Goal: Navigation & Orientation: Understand site structure

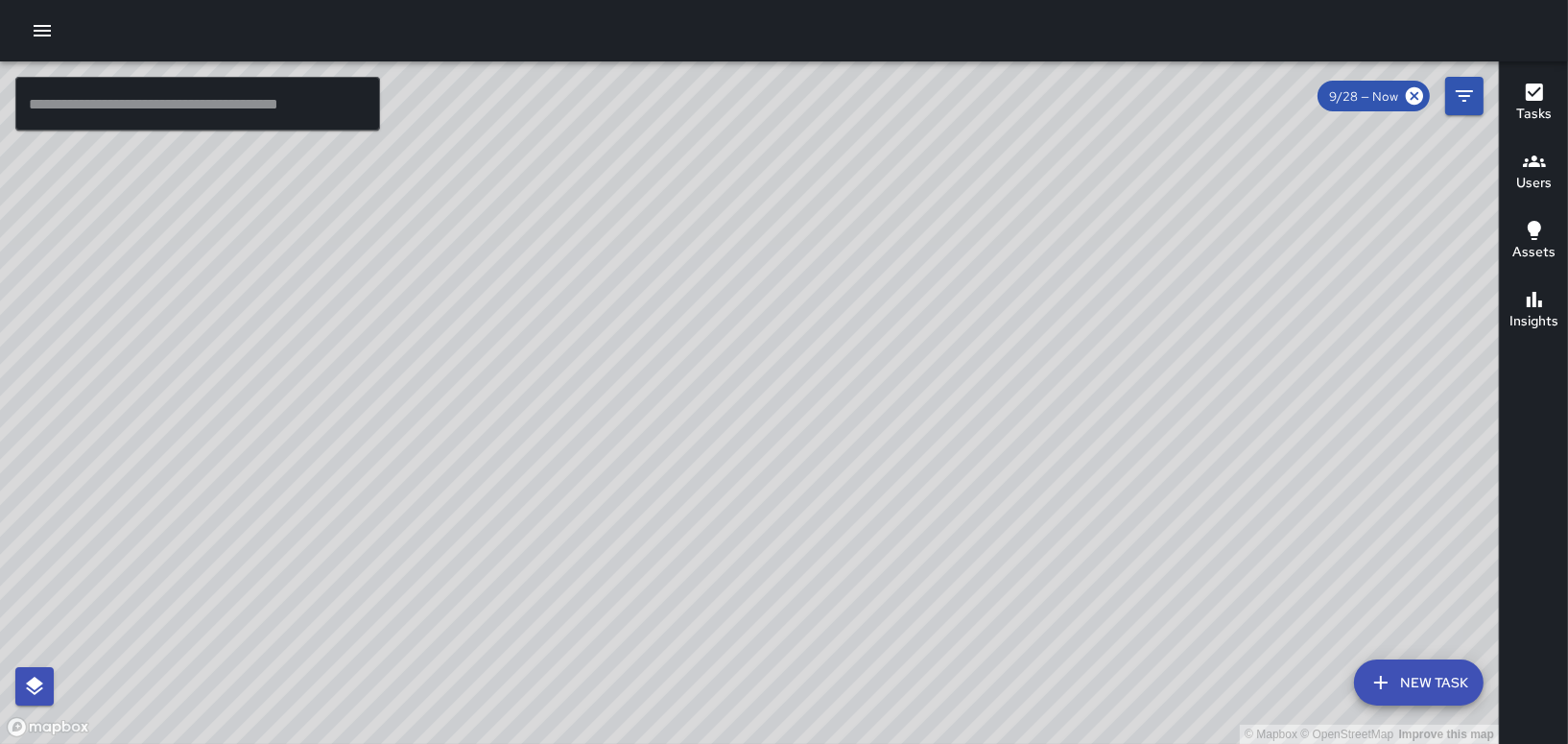
scroll to position [327, 0]
drag, startPoint x: 871, startPoint y: 655, endPoint x: 1032, endPoint y: 328, distance: 364.5
click at [1032, 328] on div "© Mapbox © OpenStreetMap Improve this map" at bounding box center [749, 402] width 1499 height 683
drag, startPoint x: 955, startPoint y: 436, endPoint x: 842, endPoint y: 621, distance: 216.8
click at [842, 621] on div "© Mapbox © OpenStreetMap Improve this map" at bounding box center [749, 402] width 1499 height 683
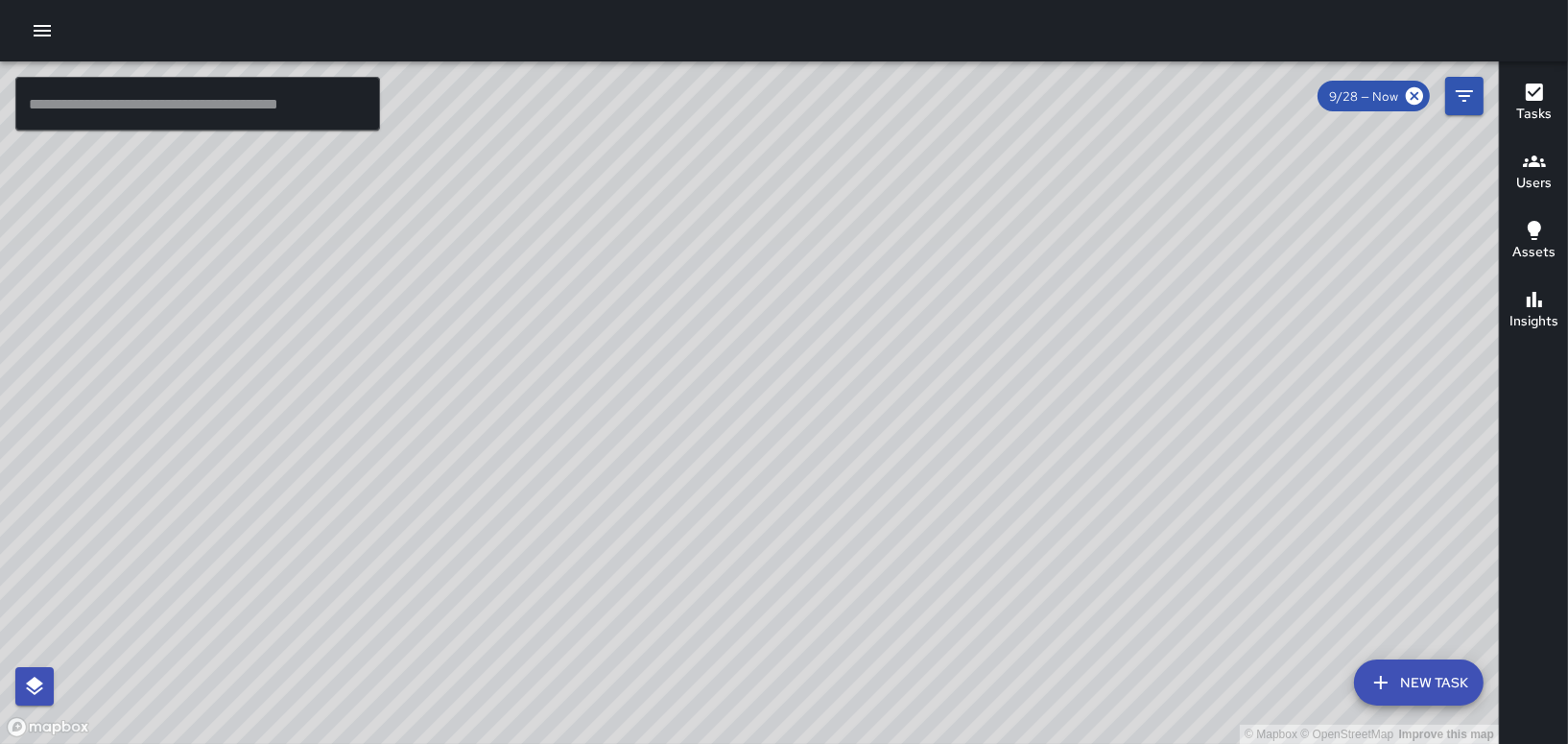
drag, startPoint x: 802, startPoint y: 435, endPoint x: 840, endPoint y: 680, distance: 247.9
click at [840, 680] on div "© Mapbox © OpenStreetMap Improve this map" at bounding box center [749, 402] width 1499 height 683
drag, startPoint x: 869, startPoint y: 606, endPoint x: 882, endPoint y: 375, distance: 231.4
click at [882, 375] on div "© Mapbox © OpenStreetMap Improve this map" at bounding box center [749, 402] width 1499 height 683
drag, startPoint x: 979, startPoint y: 632, endPoint x: 954, endPoint y: 591, distance: 48.0
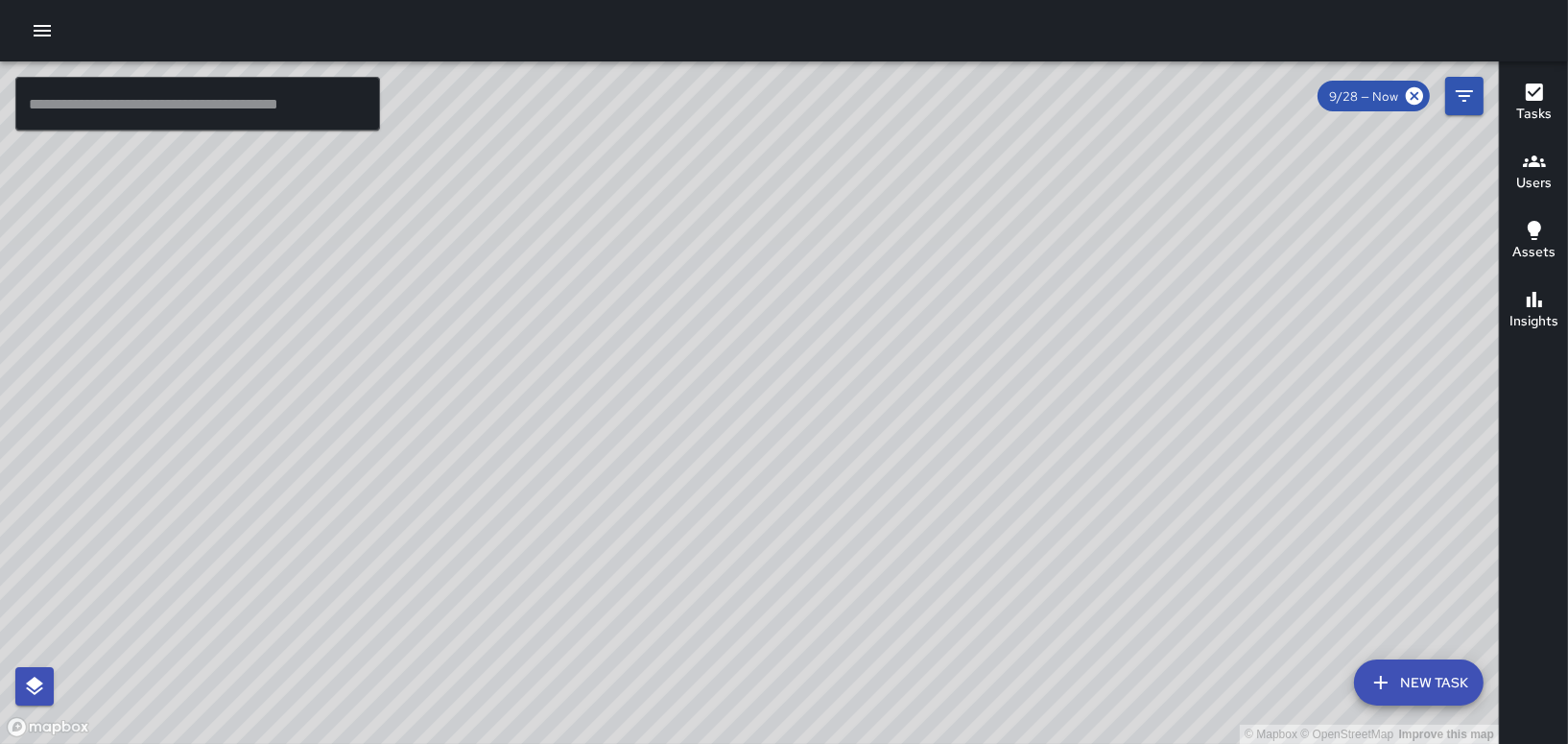
click at [938, 401] on div "© Mapbox © OpenStreetMap Improve this map" at bounding box center [749, 402] width 1499 height 683
drag, startPoint x: 960, startPoint y: 611, endPoint x: 892, endPoint y: 306, distance: 312.5
click at [892, 306] on div "© Mapbox © OpenStreetMap Improve this map" at bounding box center [749, 402] width 1499 height 683
drag, startPoint x: 684, startPoint y: 433, endPoint x: 1314, endPoint y: 144, distance: 693.1
click at [1316, 142] on div "© Mapbox © OpenStreetMap Improve this map" at bounding box center [749, 402] width 1499 height 683
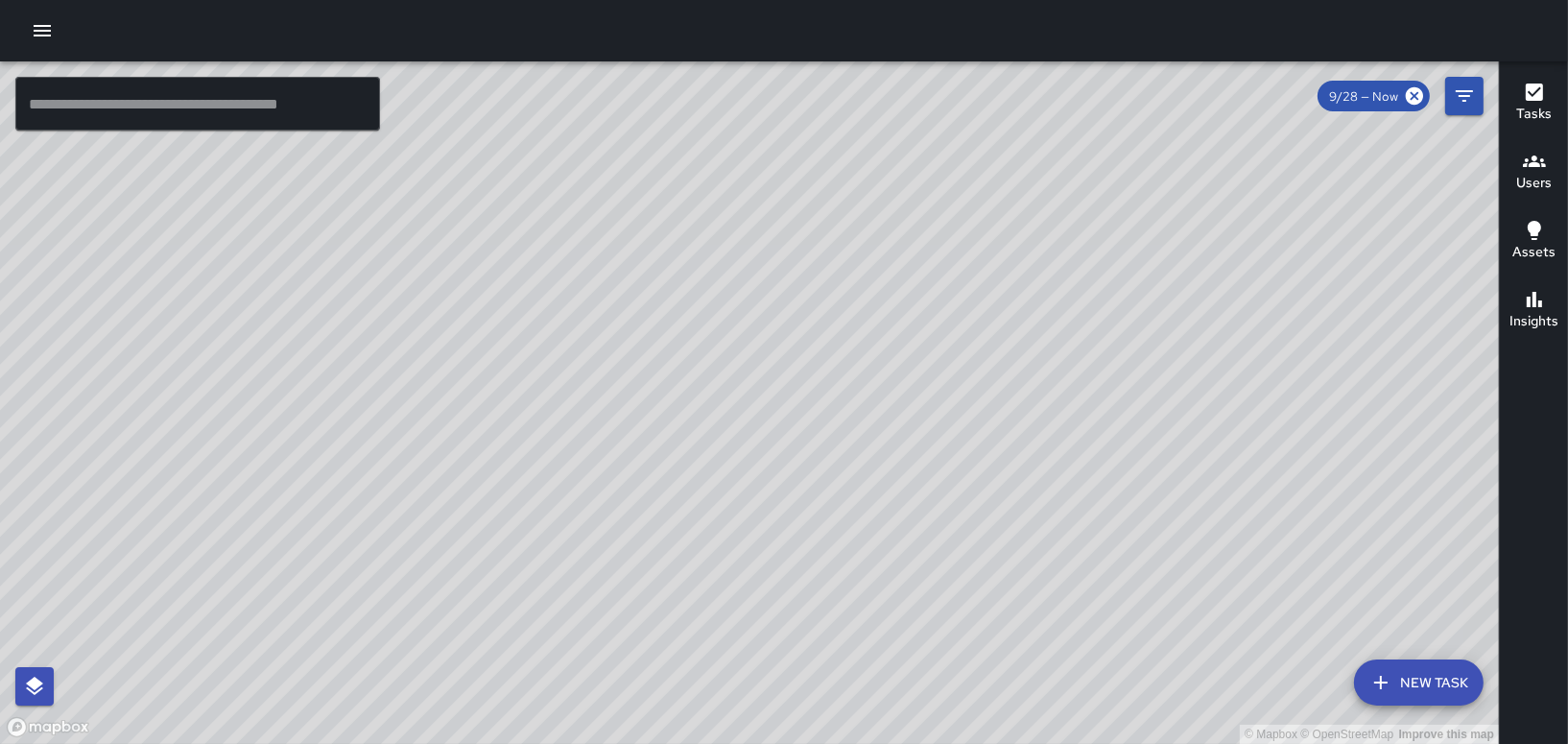
drag, startPoint x: 1326, startPoint y: 198, endPoint x: 934, endPoint y: 293, distance: 403.3
click at [1560, 157] on div "© Mapbox © OpenStreetMap Improve this map ​ New Task 9/28 — Now Map Layers Task…" at bounding box center [784, 402] width 1568 height 683
drag, startPoint x: 476, startPoint y: 435, endPoint x: 895, endPoint y: 367, distance: 424.5
click at [911, 362] on div "© Mapbox © OpenStreetMap Improve this map" at bounding box center [749, 402] width 1499 height 683
drag, startPoint x: 656, startPoint y: 415, endPoint x: 1259, endPoint y: 141, distance: 662.3
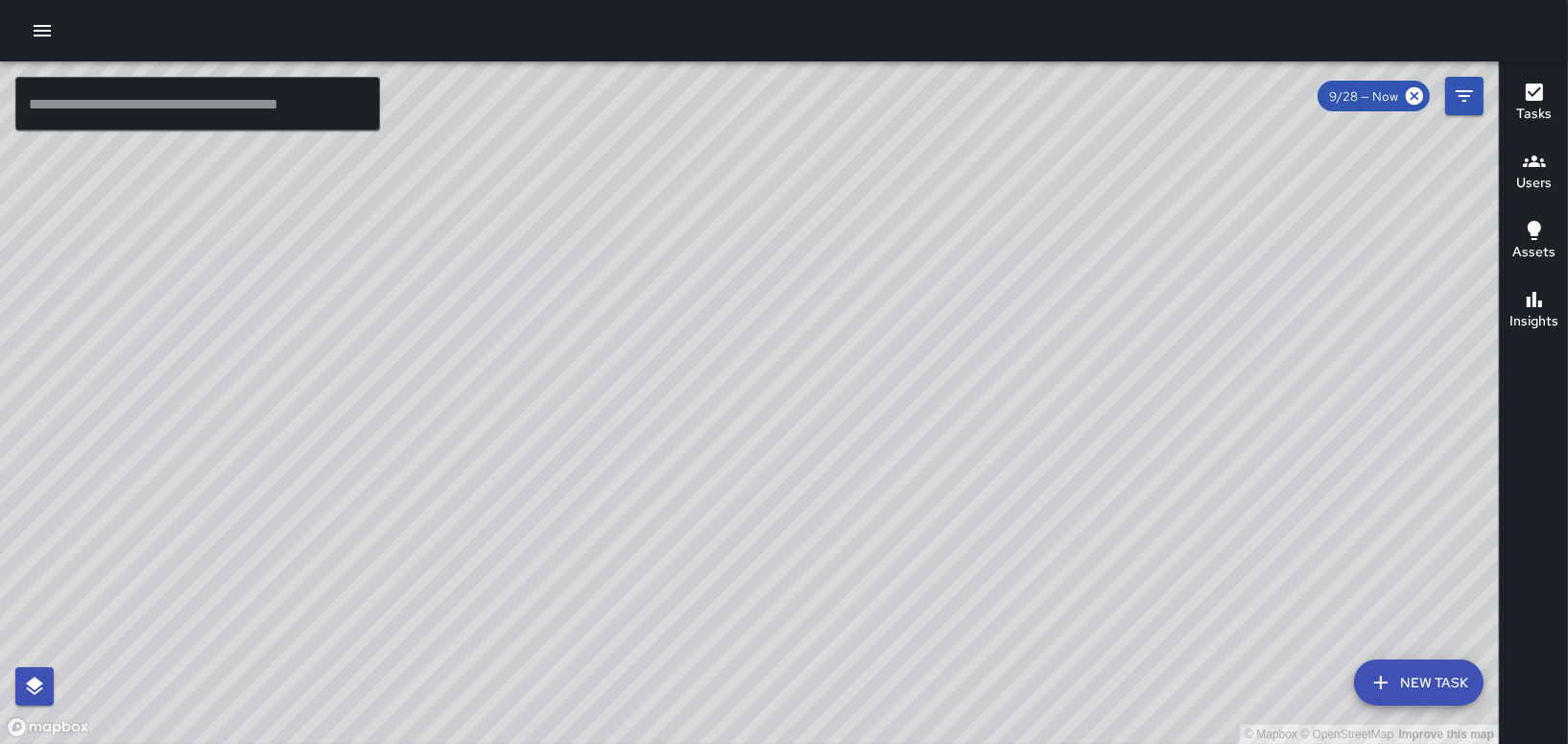
click at [1259, 141] on div "© Mapbox © OpenStreetMap Improve this map" at bounding box center [749, 402] width 1499 height 683
drag, startPoint x: 631, startPoint y: 502, endPoint x: 1087, endPoint y: 317, distance: 492.1
click at [1087, 317] on div "© Mapbox © OpenStreetMap Improve this map" at bounding box center [749, 402] width 1499 height 683
drag, startPoint x: 1031, startPoint y: 324, endPoint x: 1367, endPoint y: 464, distance: 364.0
click at [1367, 464] on div "© Mapbox © OpenStreetMap Improve this map" at bounding box center [749, 402] width 1499 height 683
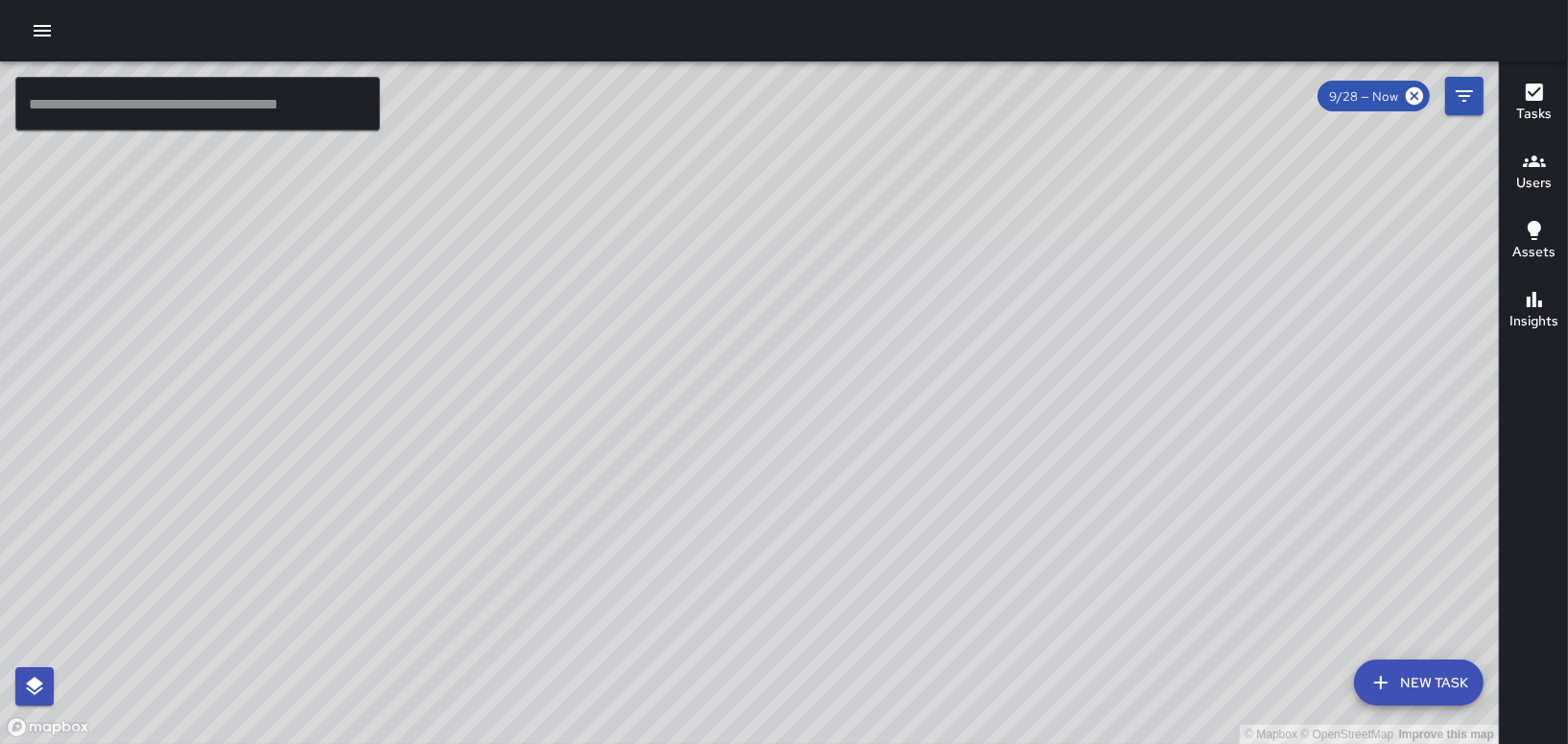
drag, startPoint x: 1104, startPoint y: 451, endPoint x: 1125, endPoint y: 652, distance: 202.1
click at [1067, 743] on html "© Mapbox © OpenStreetMap Improve this map ​ New Task 9/28 — Now Map Layers Task…" at bounding box center [784, 372] width 1568 height 744
drag, startPoint x: 1149, startPoint y: 490, endPoint x: 1111, endPoint y: 726, distance: 239.0
click at [1111, 726] on div "© Mapbox © OpenStreetMap Improve this map" at bounding box center [749, 402] width 1499 height 683
drag, startPoint x: 1102, startPoint y: 558, endPoint x: 1170, endPoint y: 754, distance: 207.5
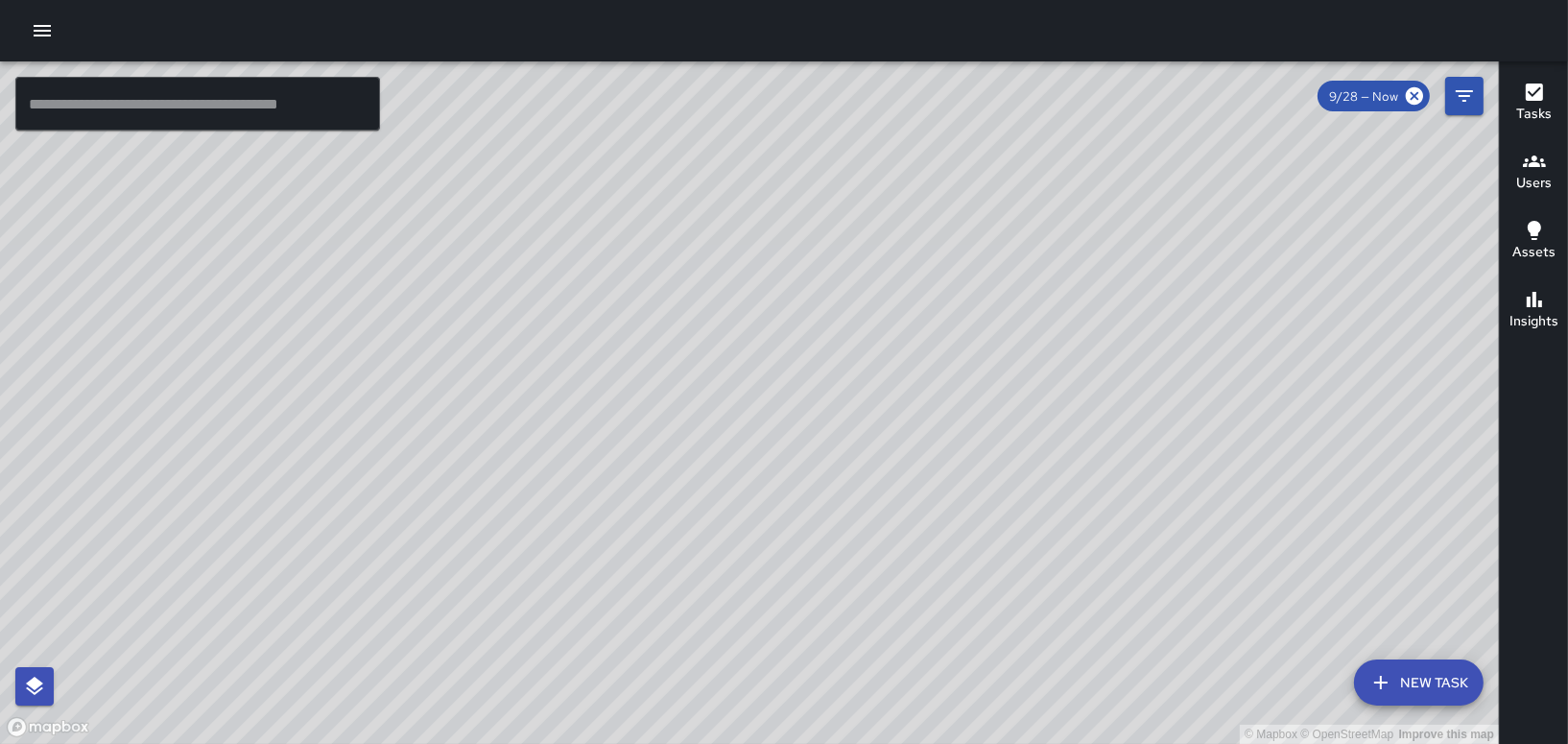
click at [1170, 743] on html "© Mapbox © OpenStreetMap Improve this map ​ New Task 9/28 — Now Map Layers Task…" at bounding box center [784, 372] width 1568 height 744
drag, startPoint x: 1018, startPoint y: 552, endPoint x: 1076, endPoint y: 753, distance: 209.2
click at [1076, 743] on html "© Mapbox © OpenStreetMap Improve this map ​ New Task 9/28 — Now Map Layers Task…" at bounding box center [784, 372] width 1568 height 744
drag, startPoint x: 999, startPoint y: 538, endPoint x: 961, endPoint y: 570, distance: 49.7
click at [961, 571] on div "© Mapbox © OpenStreetMap Improve this map" at bounding box center [749, 402] width 1499 height 683
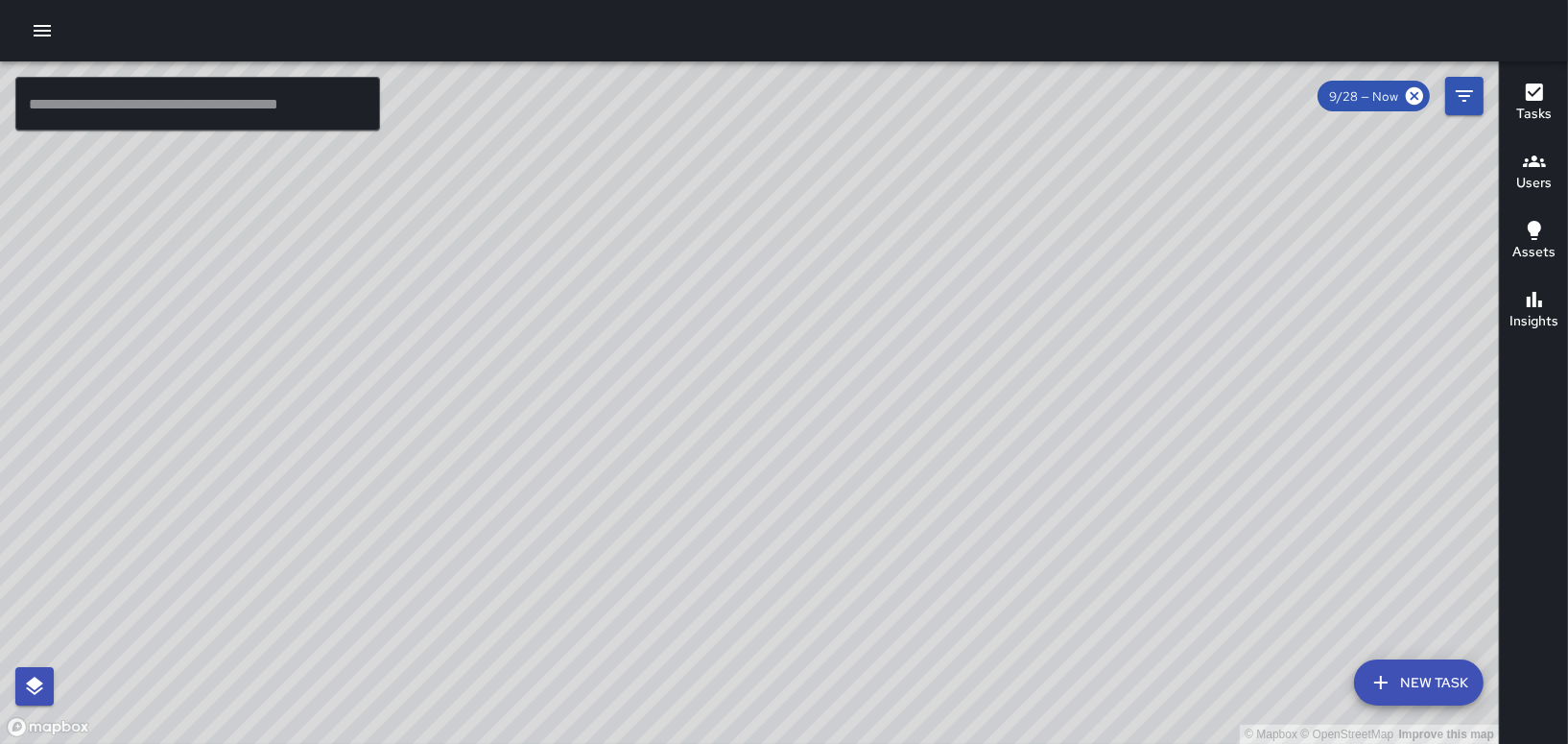
drag, startPoint x: 954, startPoint y: 551, endPoint x: 1003, endPoint y: 632, distance: 94.7
click at [1003, 632] on div "© Mapbox © OpenStreetMap Improve this map" at bounding box center [749, 402] width 1499 height 683
drag, startPoint x: 932, startPoint y: 516, endPoint x: 1000, endPoint y: 558, distance: 79.9
click at [1000, 558] on div "© Mapbox © OpenStreetMap Improve this map" at bounding box center [749, 402] width 1499 height 683
drag, startPoint x: 926, startPoint y: 407, endPoint x: 937, endPoint y: 555, distance: 148.4
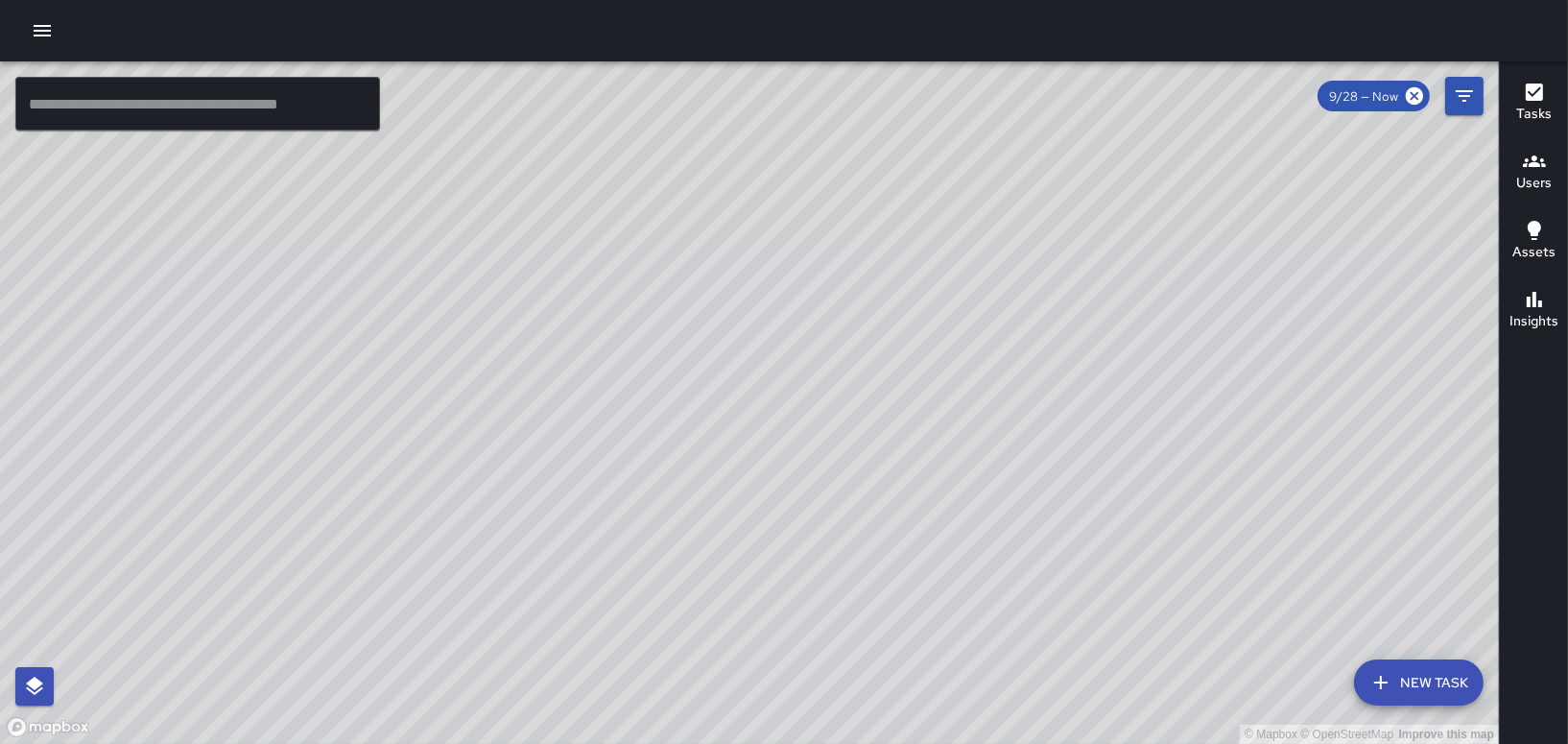
click at [937, 555] on div "© Mapbox © OpenStreetMap Improve this map" at bounding box center [749, 402] width 1499 height 683
drag, startPoint x: 865, startPoint y: 515, endPoint x: 1021, endPoint y: 710, distance: 249.7
click at [1021, 710] on div "© Mapbox © OpenStreetMap Improve this map" at bounding box center [749, 402] width 1499 height 683
click at [772, 622] on div "© Mapbox © OpenStreetMap Improve this map" at bounding box center [749, 402] width 1499 height 683
drag, startPoint x: 936, startPoint y: 664, endPoint x: 924, endPoint y: 696, distance: 34.2
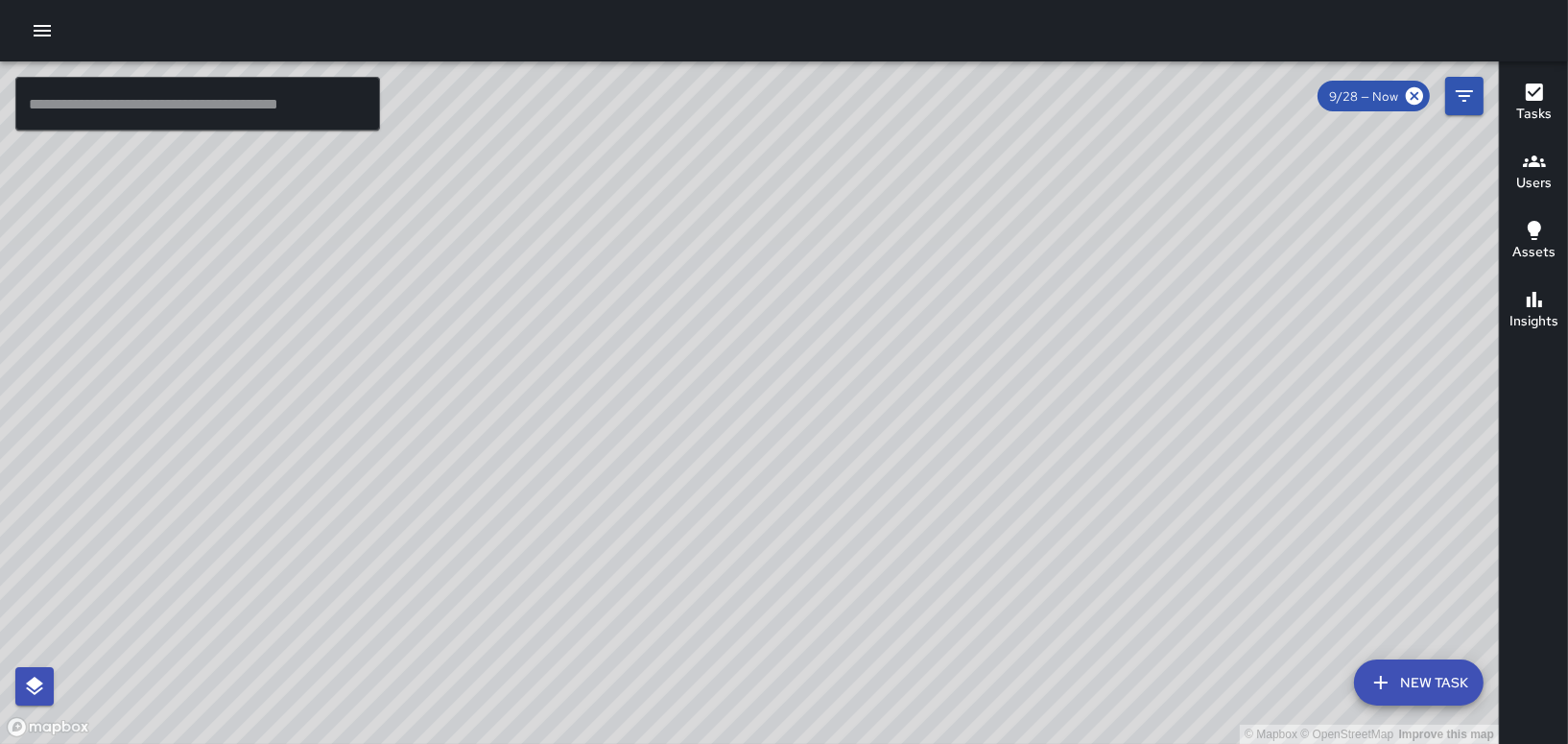
click at [924, 696] on div "© Mapbox © OpenStreetMap Improve this map" at bounding box center [749, 402] width 1499 height 683
drag, startPoint x: 705, startPoint y: 549, endPoint x: 1060, endPoint y: 705, distance: 387.8
click at [1060, 705] on div "© Mapbox © OpenStreetMap Improve this map" at bounding box center [749, 402] width 1499 height 683
click at [761, 478] on div "© Mapbox © OpenStreetMap Improve this map" at bounding box center [749, 402] width 1499 height 683
click at [683, 414] on div "© Mapbox © OpenStreetMap Improve this map" at bounding box center [749, 402] width 1499 height 683
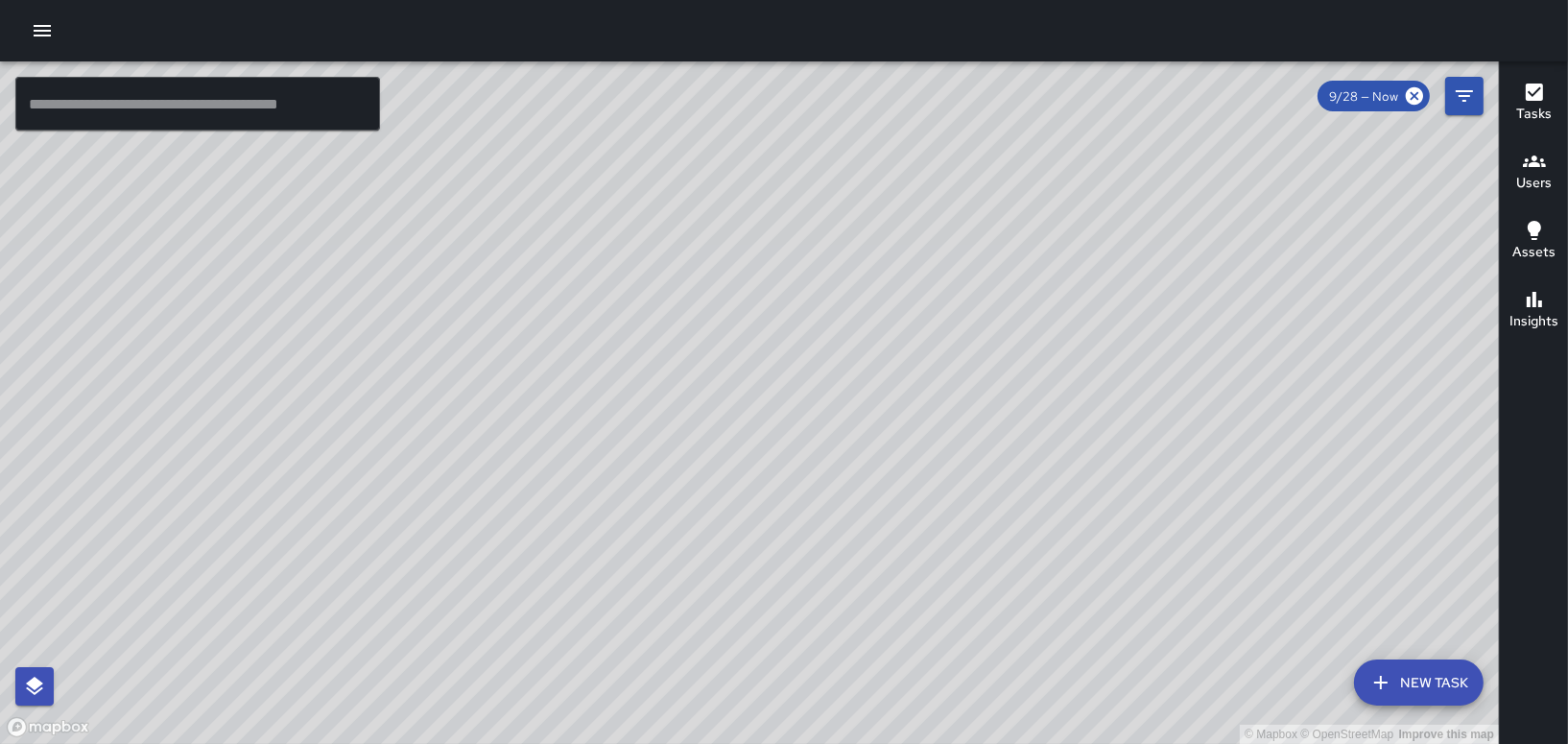
drag, startPoint x: 1237, startPoint y: 559, endPoint x: 999, endPoint y: 538, distance: 238.9
click at [999, 538] on div "© Mapbox © OpenStreetMap Improve this map" at bounding box center [749, 402] width 1499 height 683
drag, startPoint x: 954, startPoint y: 682, endPoint x: 890, endPoint y: 582, distance: 118.7
click at [890, 582] on div "© Mapbox © OpenStreetMap Improve this map" at bounding box center [749, 402] width 1499 height 683
drag, startPoint x: 981, startPoint y: 696, endPoint x: 921, endPoint y: 494, distance: 210.7
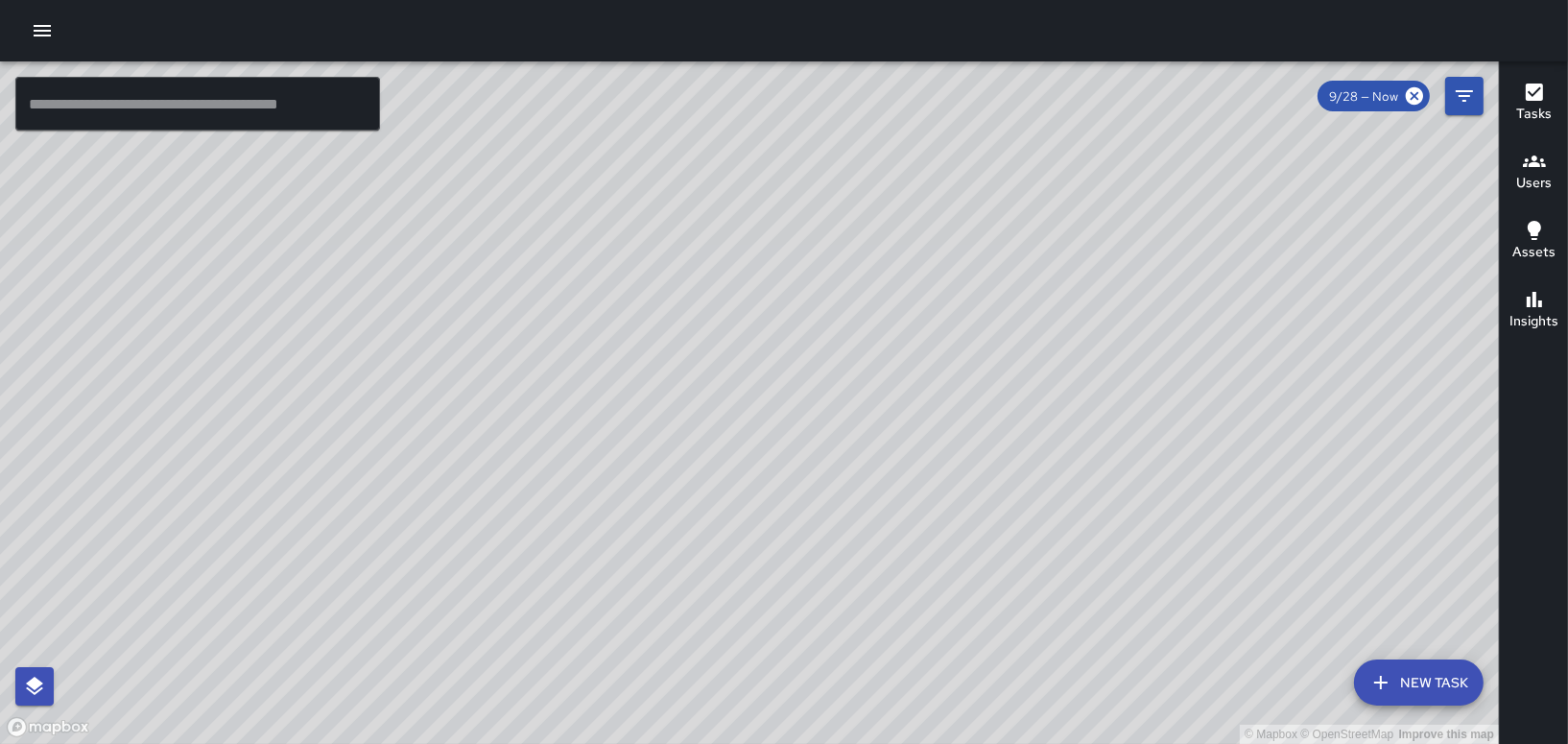
click at [921, 494] on div "© Mapbox © OpenStreetMap Improve this map" at bounding box center [749, 402] width 1499 height 683
drag, startPoint x: 1198, startPoint y: 532, endPoint x: 788, endPoint y: 560, distance: 411.0
click at [788, 560] on div "© Mapbox © OpenStreetMap Improve this map" at bounding box center [749, 402] width 1499 height 683
drag, startPoint x: 943, startPoint y: 633, endPoint x: 954, endPoint y: 482, distance: 151.4
click at [954, 482] on div "© Mapbox © OpenStreetMap Improve this map" at bounding box center [749, 402] width 1499 height 683
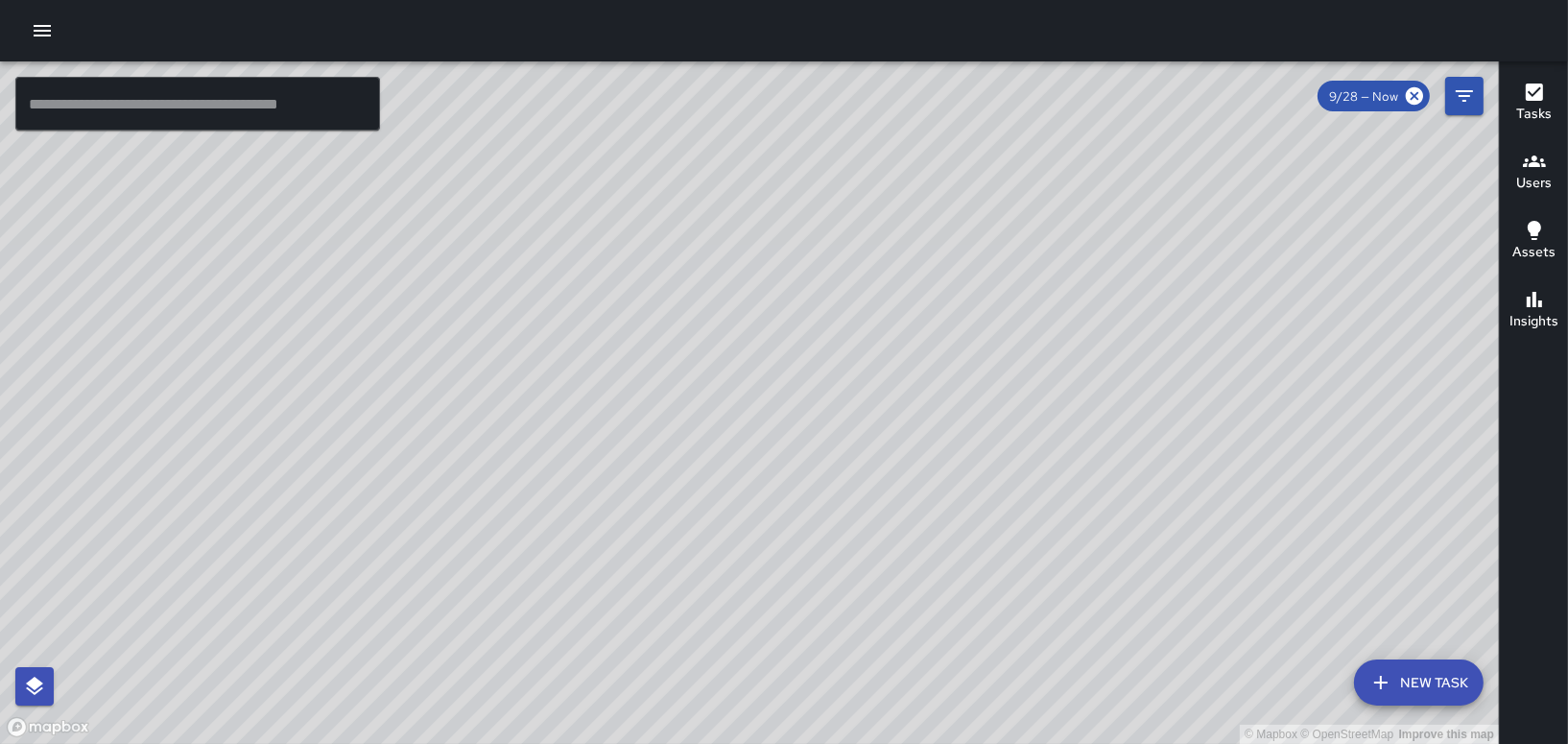
drag, startPoint x: 949, startPoint y: 628, endPoint x: 993, endPoint y: 513, distance: 123.1
click at [993, 513] on div "© Mapbox © OpenStreetMap Improve this map" at bounding box center [749, 402] width 1499 height 683
drag, startPoint x: 993, startPoint y: 622, endPoint x: 1045, endPoint y: 493, distance: 139.1
click at [1045, 493] on div "© Mapbox © OpenStreetMap Improve this map" at bounding box center [749, 402] width 1499 height 683
drag, startPoint x: 882, startPoint y: 549, endPoint x: 981, endPoint y: 747, distance: 221.4
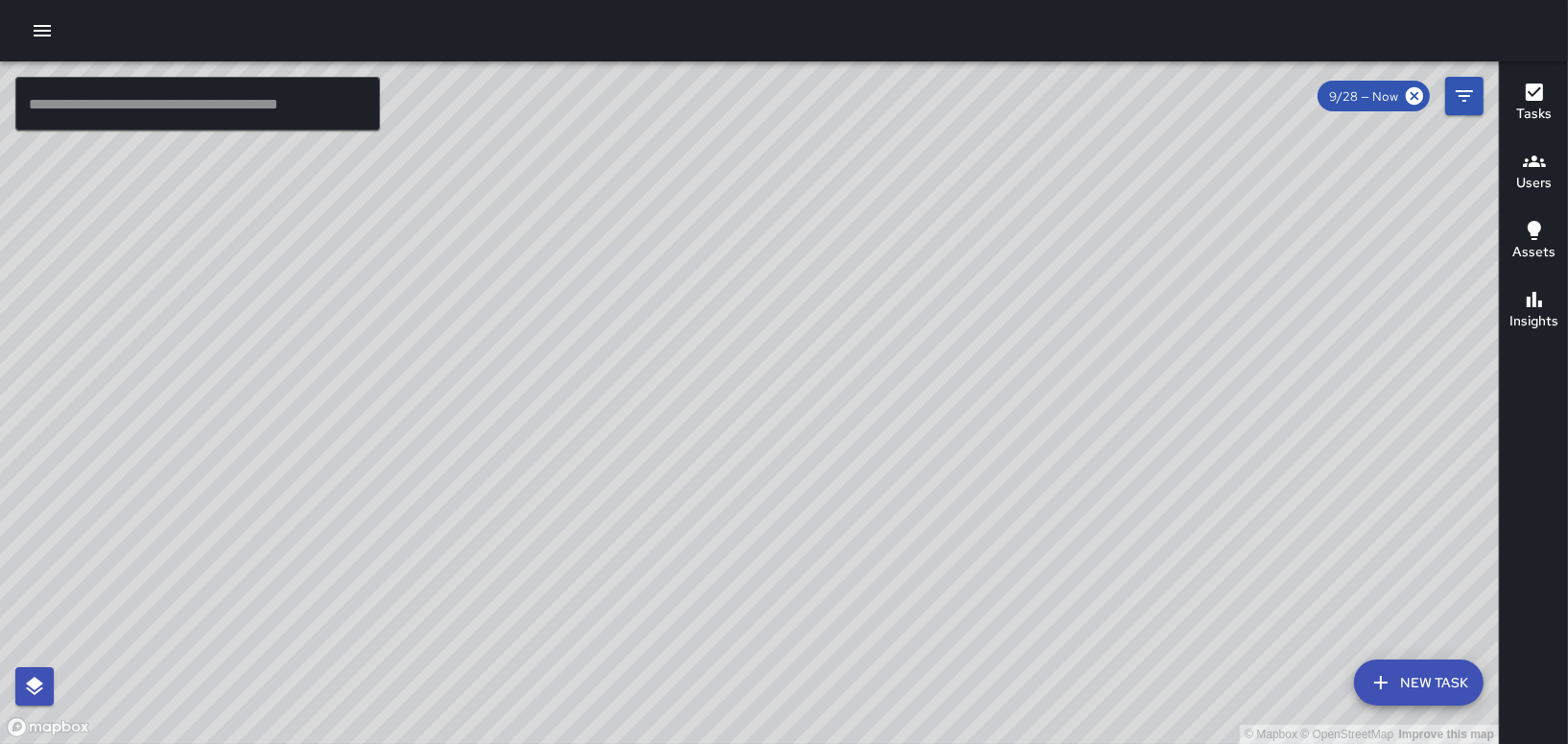
click at [981, 743] on html "© Mapbox © OpenStreetMap Improve this map ​ New Task 9/28 — Now Map Layers Task…" at bounding box center [784, 372] width 1568 height 744
drag, startPoint x: 1028, startPoint y: 660, endPoint x: 900, endPoint y: 292, distance: 389.6
click at [900, 292] on div "© Mapbox © OpenStreetMap Improve this map" at bounding box center [749, 402] width 1499 height 683
drag, startPoint x: 898, startPoint y: 336, endPoint x: 493, endPoint y: 542, distance: 454.4
click at [706, 687] on div "© Mapbox © OpenStreetMap Improve this map" at bounding box center [749, 402] width 1499 height 683
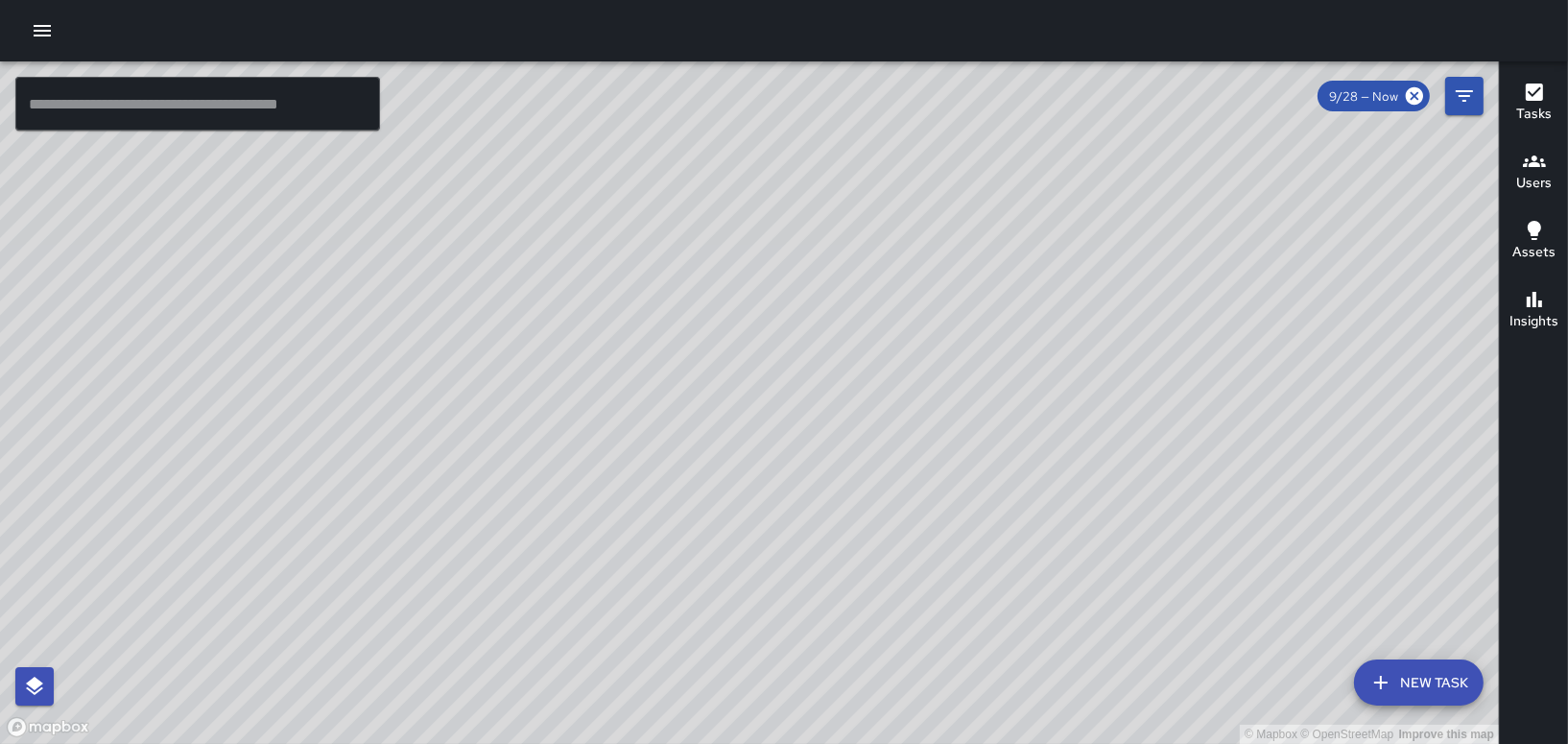
drag, startPoint x: 594, startPoint y: 522, endPoint x: 729, endPoint y: 279, distance: 278.0
click at [729, 279] on div "© Mapbox © OpenStreetMap Improve this map" at bounding box center [749, 402] width 1499 height 683
drag, startPoint x: 718, startPoint y: 325, endPoint x: 852, endPoint y: 585, distance: 292.5
click at [852, 585] on div "© Mapbox © OpenStreetMap Improve this map" at bounding box center [749, 402] width 1499 height 683
drag, startPoint x: 1006, startPoint y: 624, endPoint x: 982, endPoint y: 416, distance: 209.4
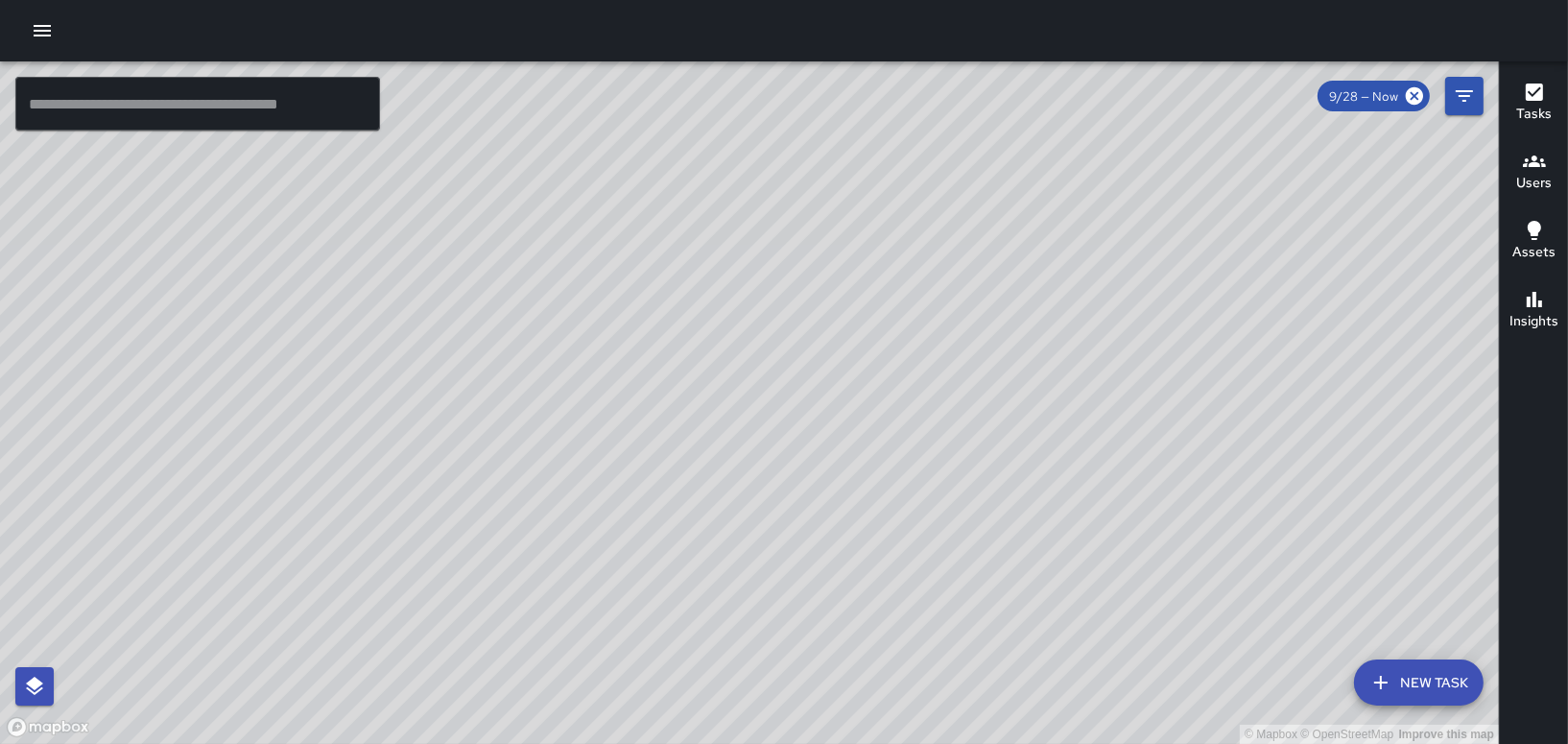
click at [982, 416] on div "© Mapbox © OpenStreetMap Improve this map" at bounding box center [749, 402] width 1499 height 683
drag, startPoint x: 950, startPoint y: 373, endPoint x: 1027, endPoint y: 678, distance: 314.6
click at [1027, 678] on div "© Mapbox © OpenStreetMap Improve this map" at bounding box center [749, 402] width 1499 height 683
drag, startPoint x: 906, startPoint y: 571, endPoint x: 992, endPoint y: 547, distance: 89.3
click at [992, 547] on div "© Mapbox © OpenStreetMap Improve this map" at bounding box center [749, 402] width 1499 height 683
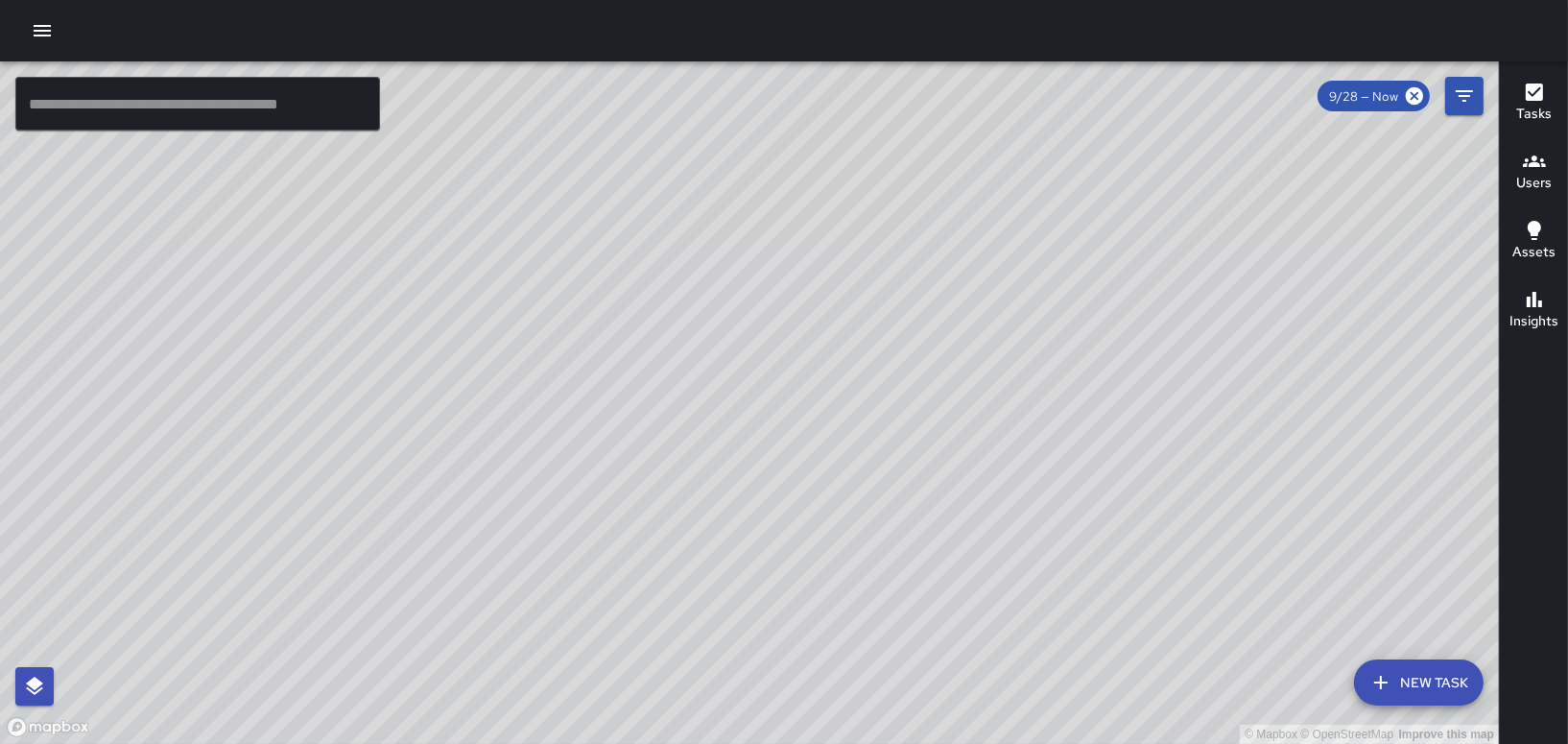
drag, startPoint x: 969, startPoint y: 549, endPoint x: 1200, endPoint y: 785, distance: 330.2
click at [1200, 743] on html "© Mapbox © OpenStreetMap Improve this map ​ New Task 9/28 — Now Map Layers Task…" at bounding box center [784, 372] width 1568 height 744
drag, startPoint x: 807, startPoint y: -100, endPoint x: 822, endPoint y: -100, distance: 15.0
click at [822, 0] on html "© Mapbox © OpenStreetMap Improve this map ​ New Task 9/28 — Now Map Layers Task…" at bounding box center [784, 372] width 1568 height 744
drag, startPoint x: 903, startPoint y: 690, endPoint x: 811, endPoint y: 302, distance: 398.8
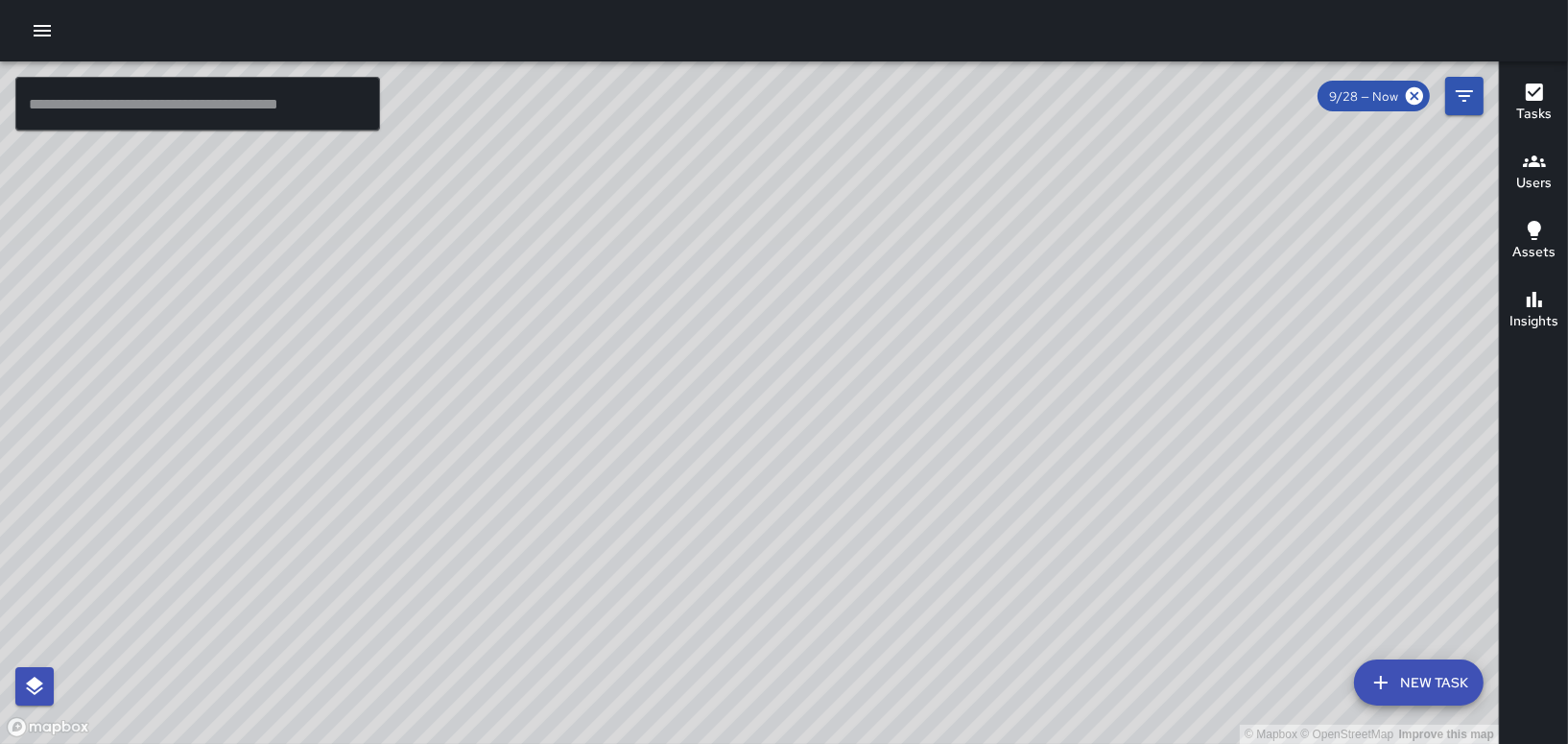
click at [811, 302] on div "© Mapbox © OpenStreetMap Improve this map" at bounding box center [749, 402] width 1499 height 683
drag, startPoint x: 1018, startPoint y: 621, endPoint x: 975, endPoint y: 429, distance: 196.8
click at [975, 429] on div "© Mapbox © OpenStreetMap Improve this map" at bounding box center [749, 402] width 1499 height 683
